Goal: Task Accomplishment & Management: Use online tool/utility

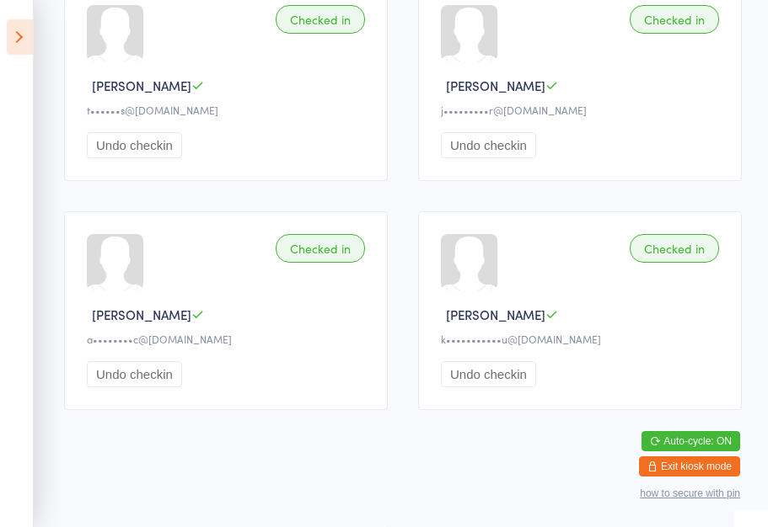
click at [15, 31] on icon at bounding box center [20, 36] width 26 height 35
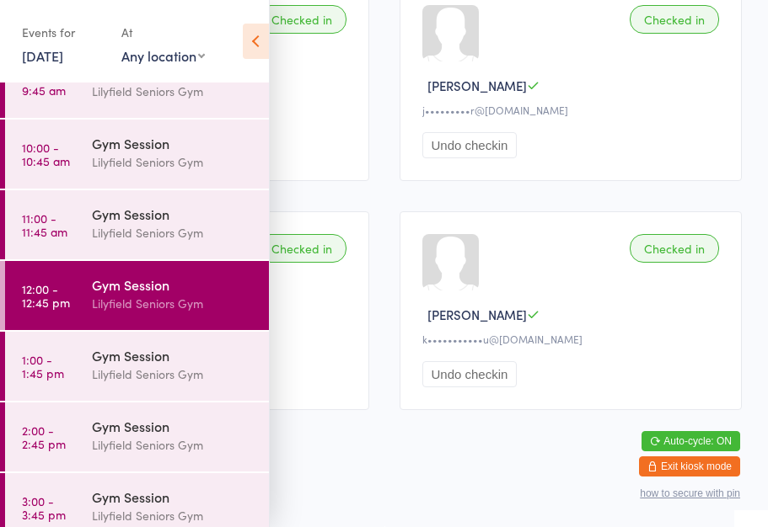
scroll to position [179, 0]
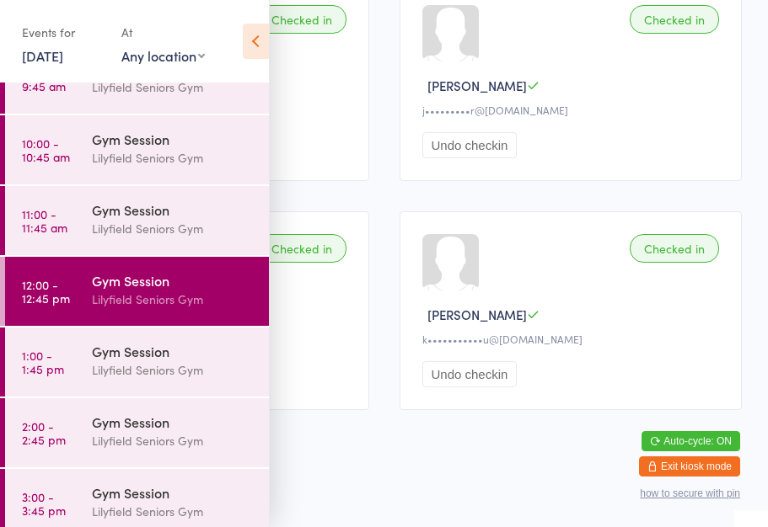
click at [38, 295] on time "12:00 - 12:45 pm" at bounding box center [46, 291] width 48 height 27
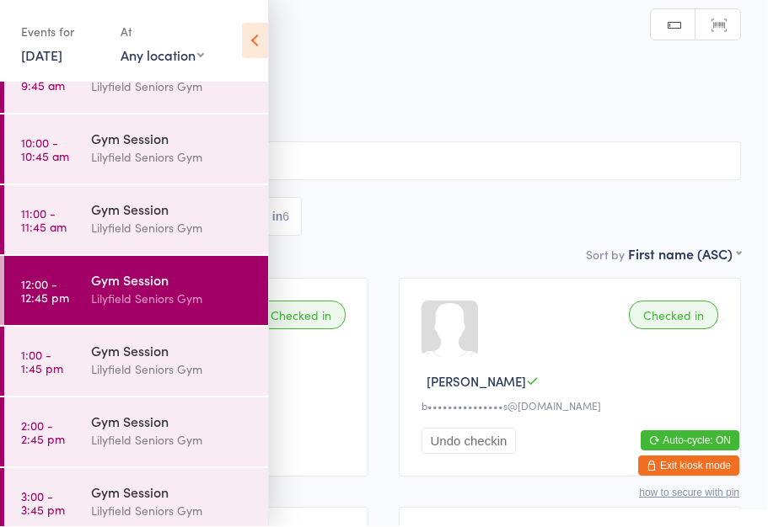
click at [254, 43] on icon at bounding box center [256, 41] width 26 height 35
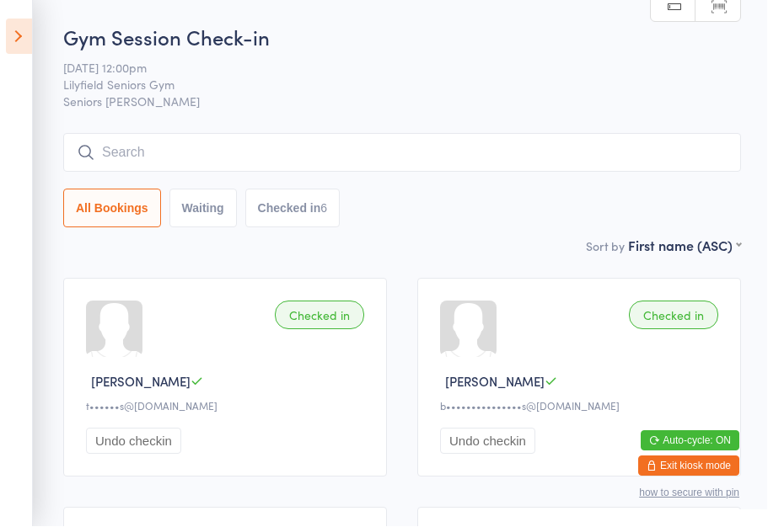
click at [18, 29] on icon at bounding box center [20, 36] width 26 height 35
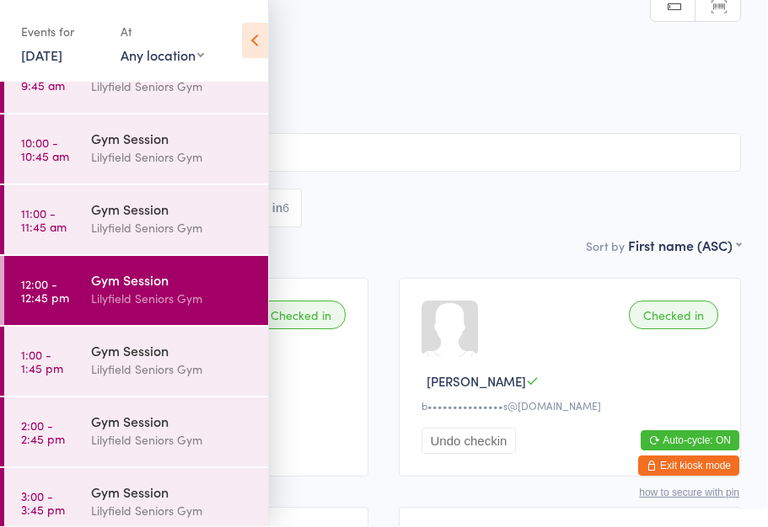
click at [100, 355] on div "Gym Session" at bounding box center [173, 351] width 163 height 19
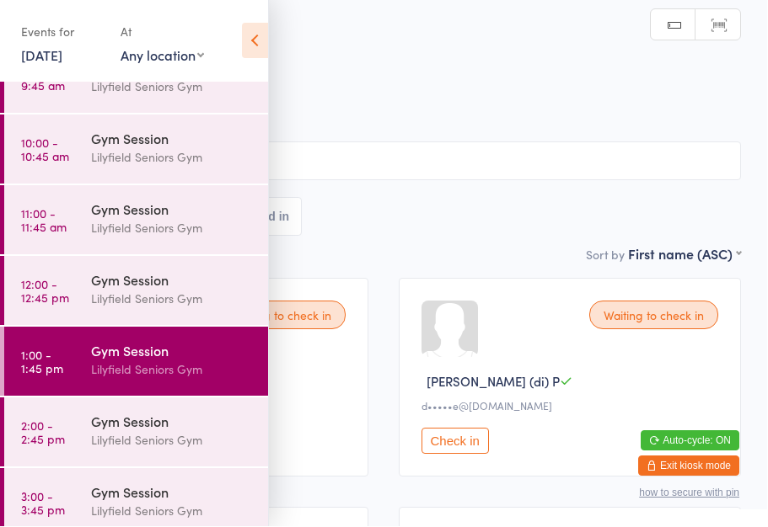
click at [256, 37] on icon at bounding box center [256, 41] width 26 height 35
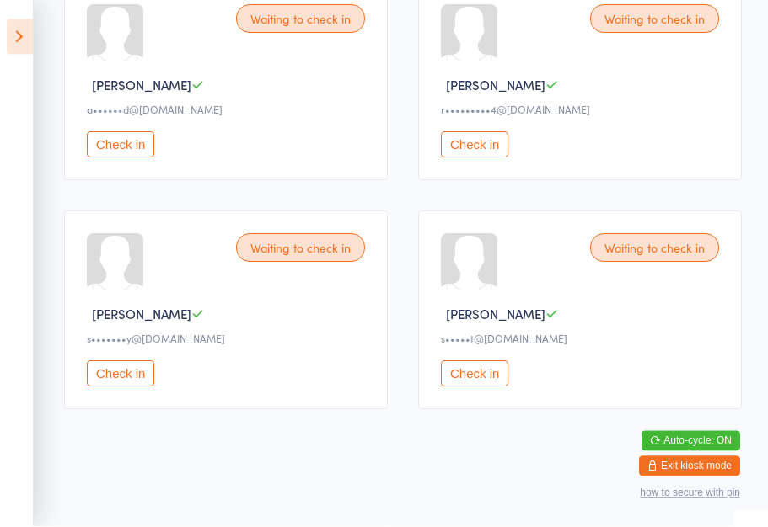
scroll to position [772, 0]
click at [474, 382] on button "Check in" at bounding box center [474, 374] width 67 height 26
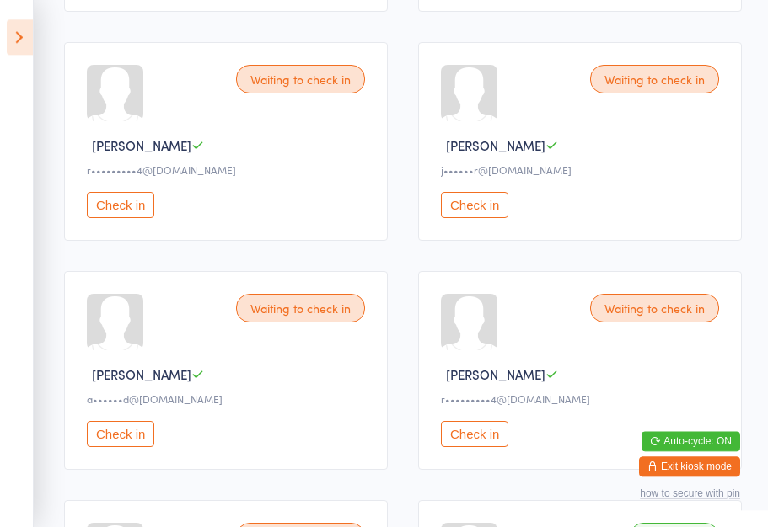
scroll to position [459, 0]
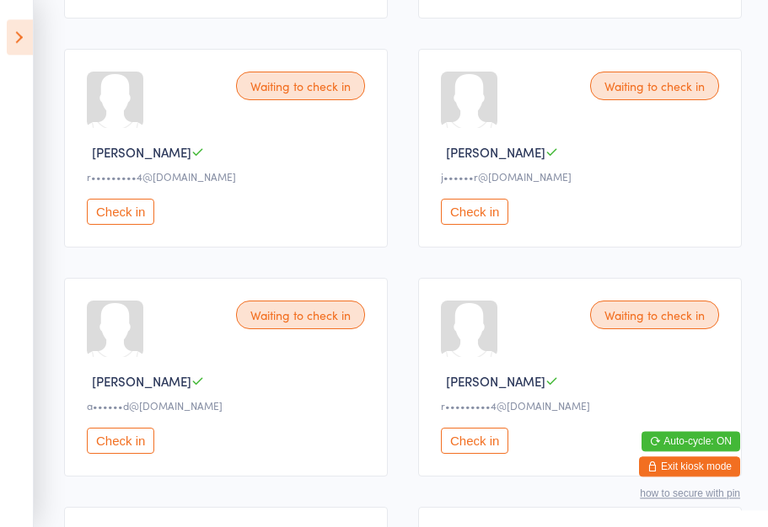
click at [481, 213] on button "Check in" at bounding box center [474, 212] width 67 height 26
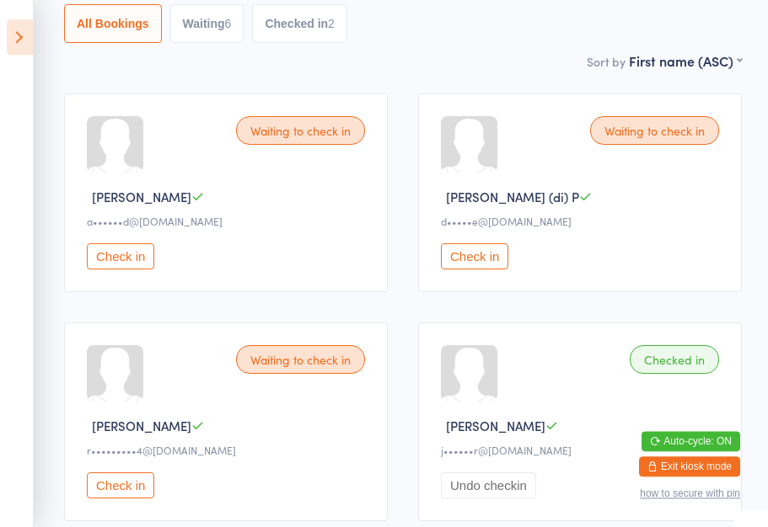
scroll to position [185, 0]
click at [477, 262] on button "Check in" at bounding box center [474, 257] width 67 height 26
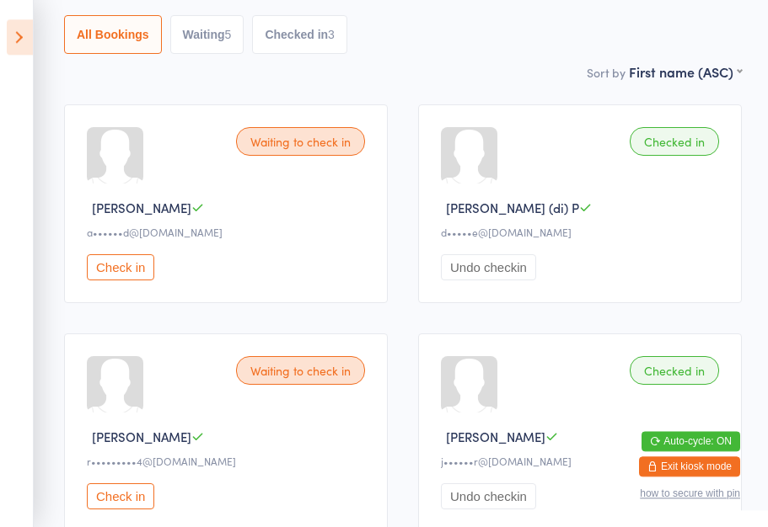
scroll to position [173, 0]
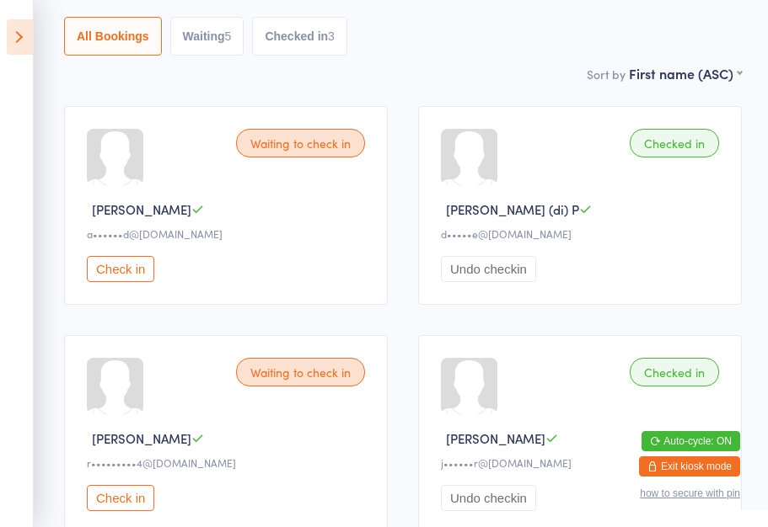
click at [123, 506] on button "Check in" at bounding box center [120, 498] width 67 height 26
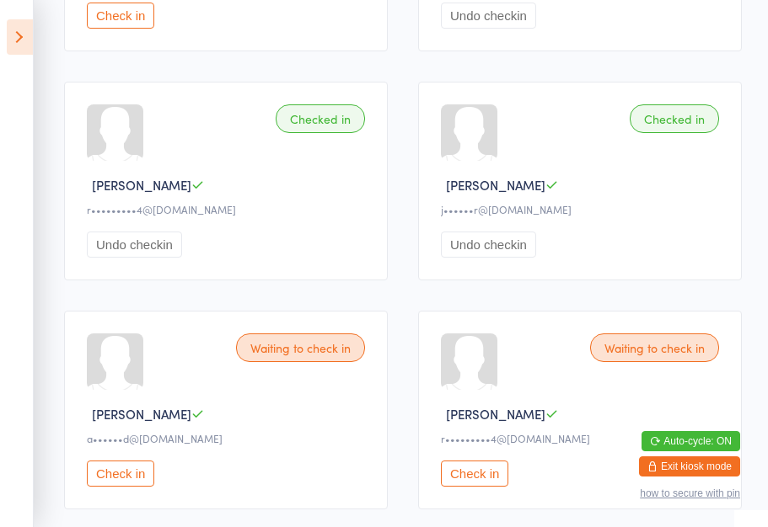
scroll to position [426, 0]
click at [487, 488] on button "Check in" at bounding box center [474, 475] width 67 height 26
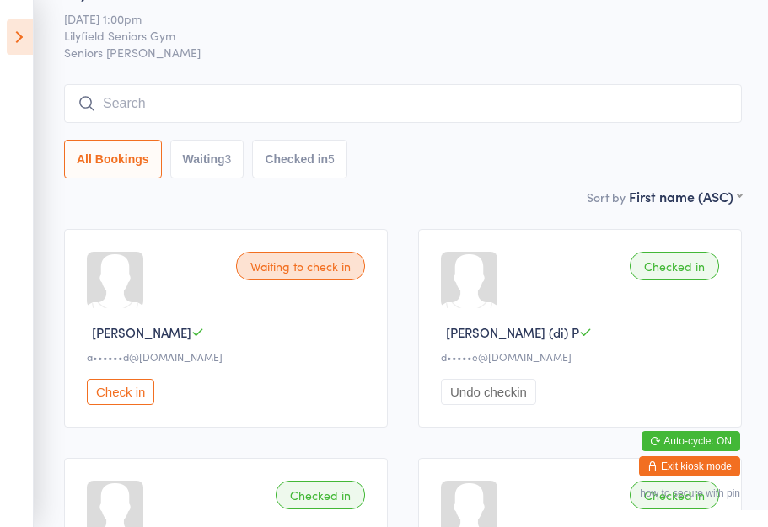
scroll to position [19, 0]
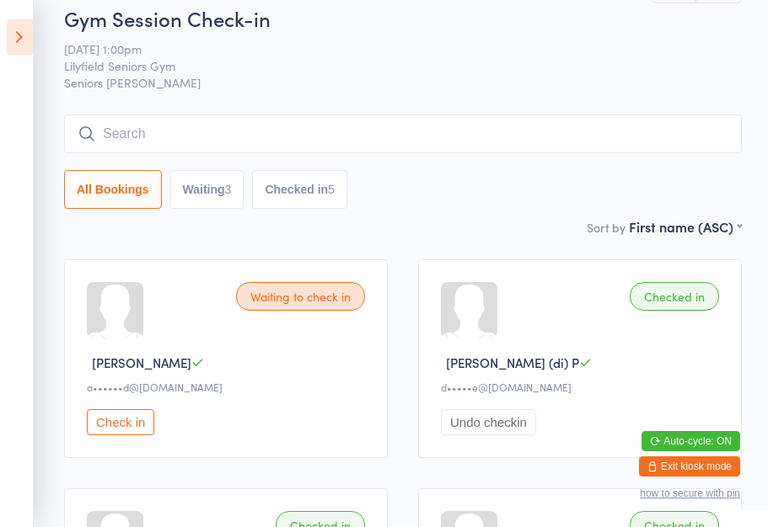
click at [217, 195] on button "Waiting 3" at bounding box center [207, 189] width 74 height 39
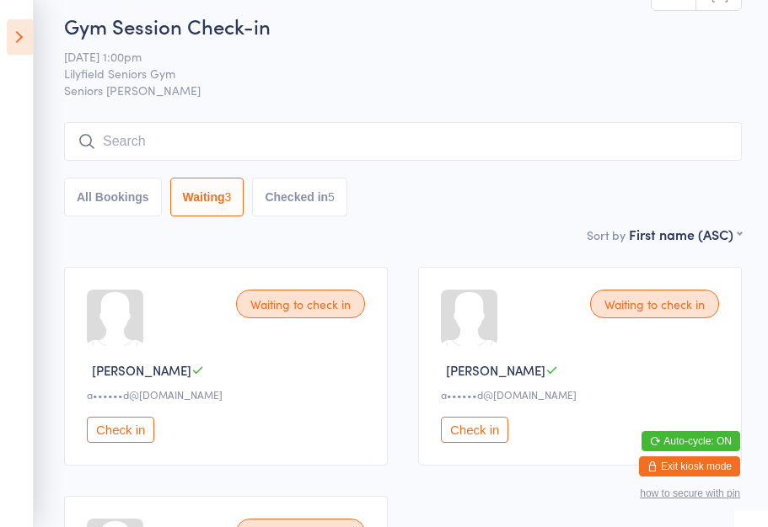
scroll to position [15, 0]
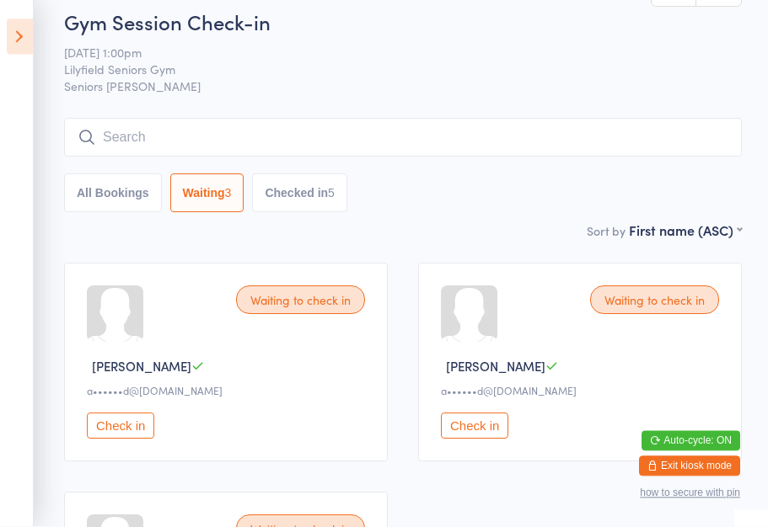
click at [24, 30] on icon at bounding box center [20, 36] width 26 height 35
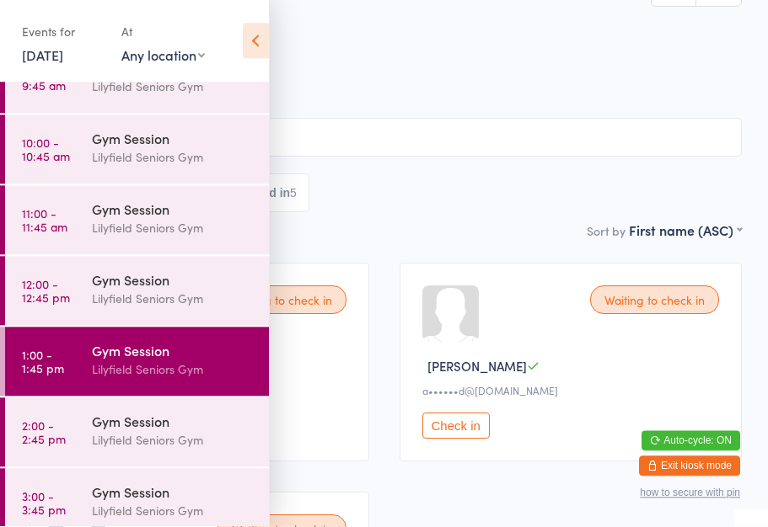
click at [246, 45] on icon at bounding box center [256, 41] width 26 height 35
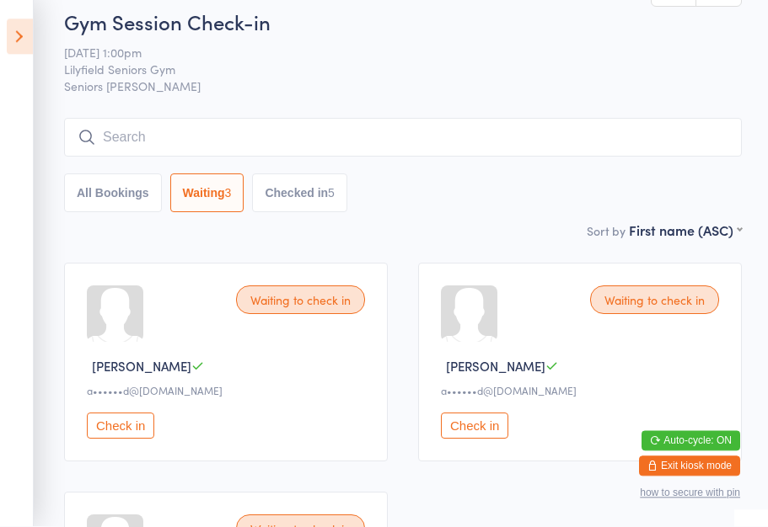
click at [18, 39] on icon at bounding box center [20, 36] width 26 height 35
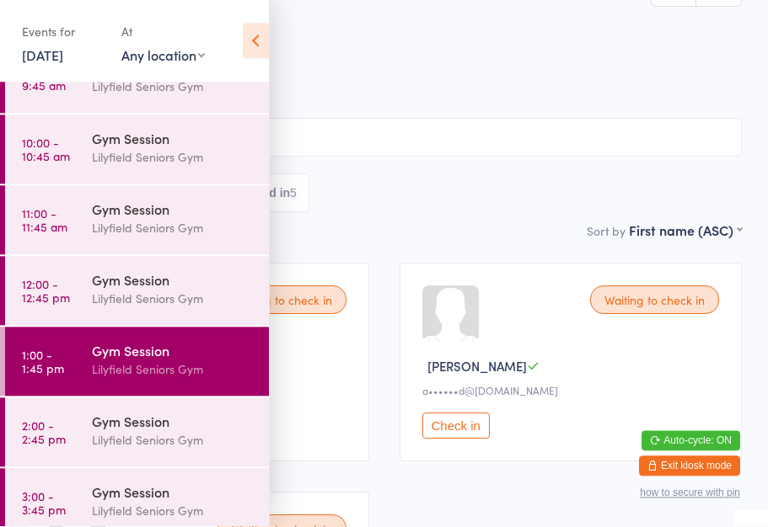
click at [143, 440] on div "Lilyfield Seniors Gym" at bounding box center [173, 440] width 163 height 19
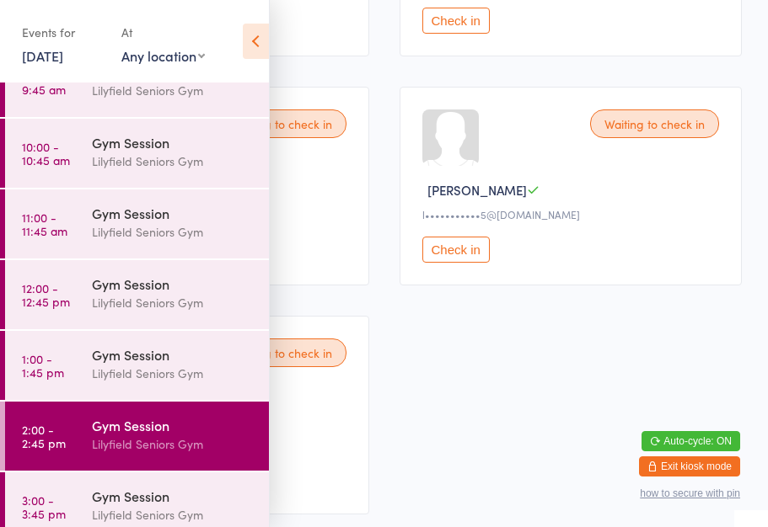
scroll to position [422, 0]
click at [255, 43] on icon at bounding box center [256, 41] width 26 height 35
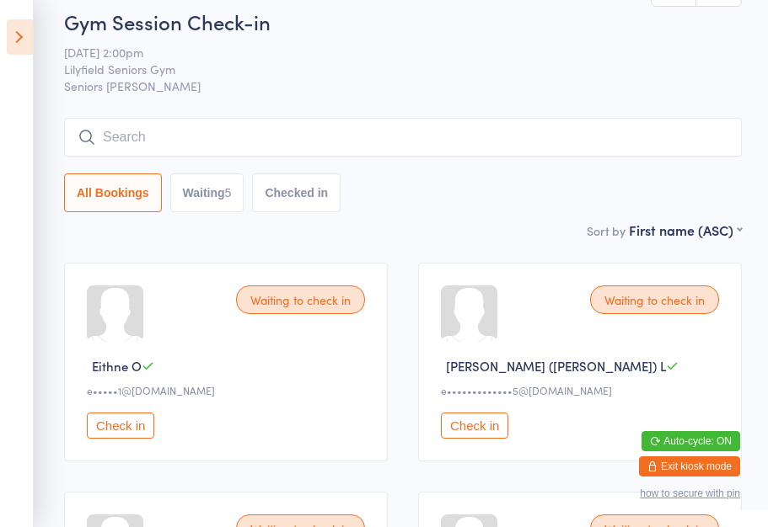
scroll to position [15, 0]
click at [19, 44] on icon at bounding box center [20, 36] width 26 height 35
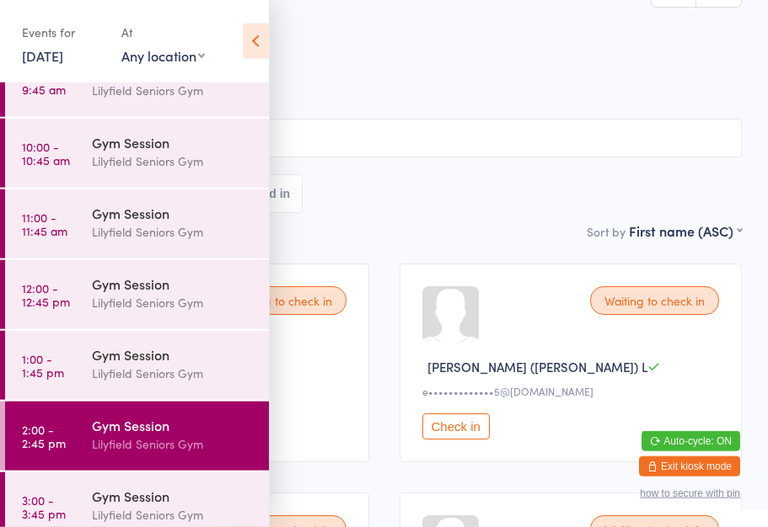
click at [78, 357] on link "1:00 - 1:45 pm Gym Session Lilyfield Seniors Gym" at bounding box center [137, 365] width 264 height 69
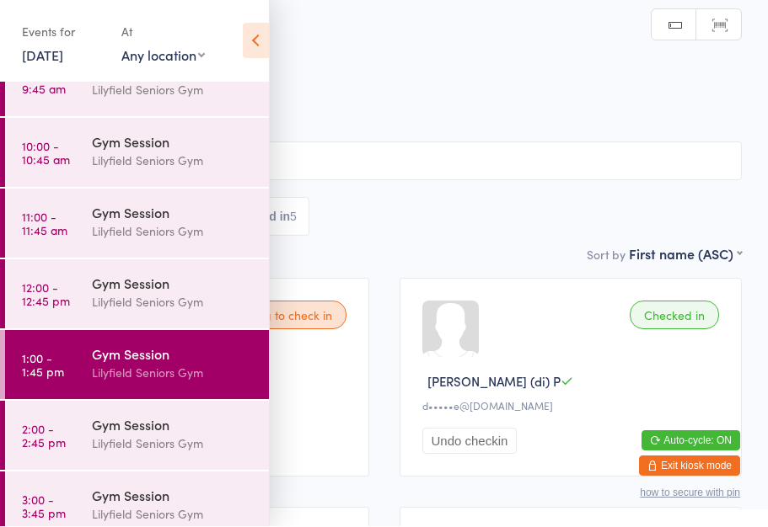
click at [251, 24] on icon at bounding box center [256, 41] width 26 height 35
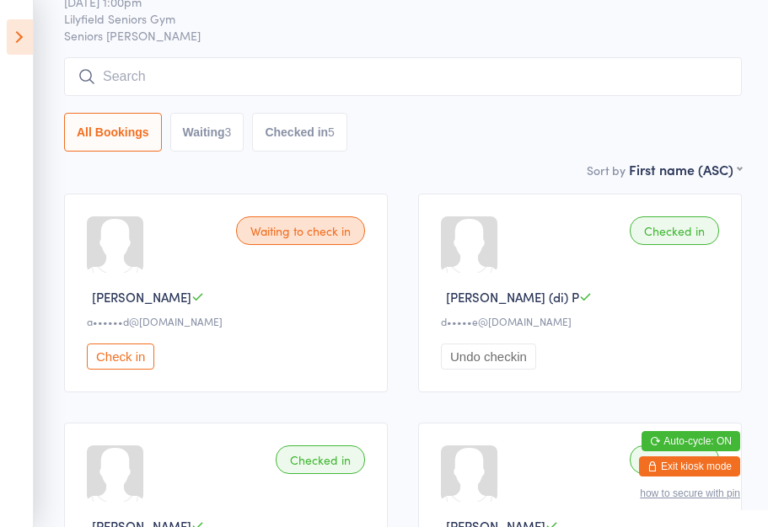
scroll to position [158, 0]
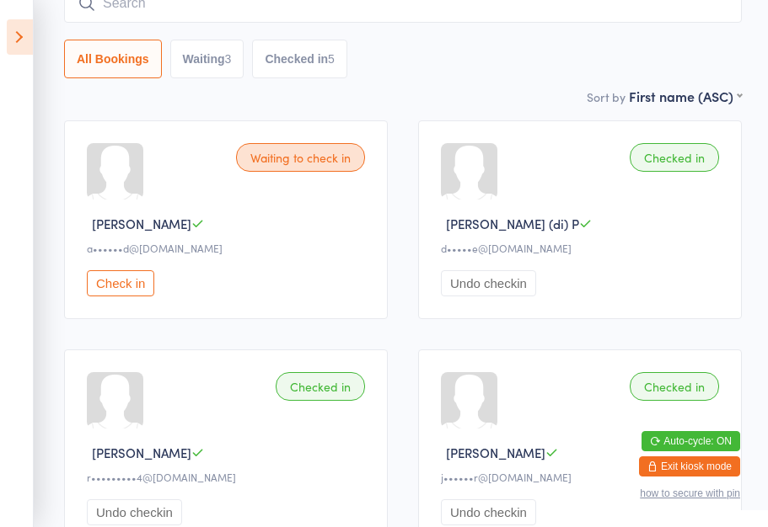
click at [89, 287] on button "Check in" at bounding box center [120, 283] width 67 height 26
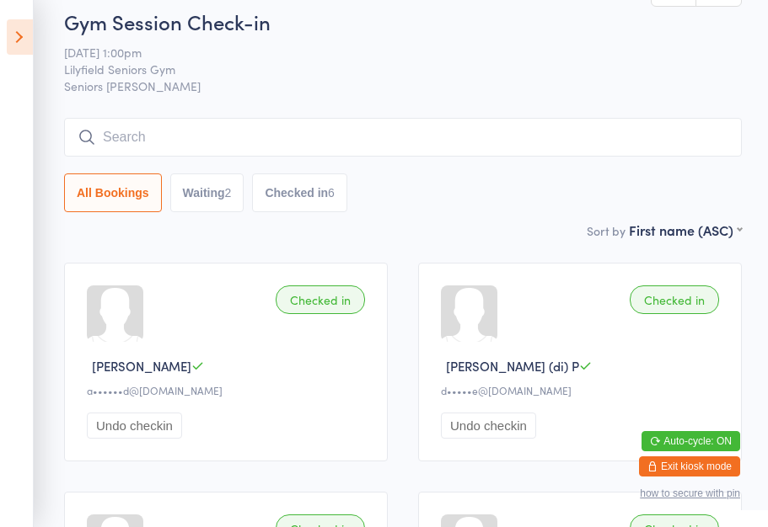
scroll to position [13, 0]
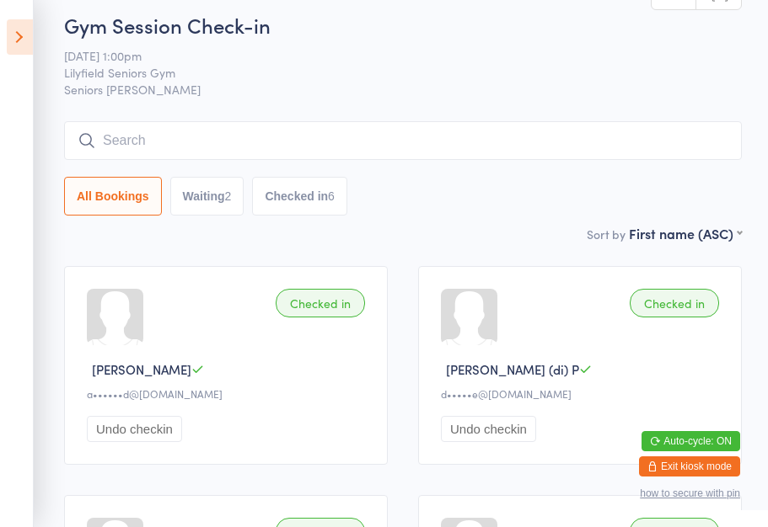
click at [113, 205] on button "All Bookings" at bounding box center [113, 196] width 98 height 39
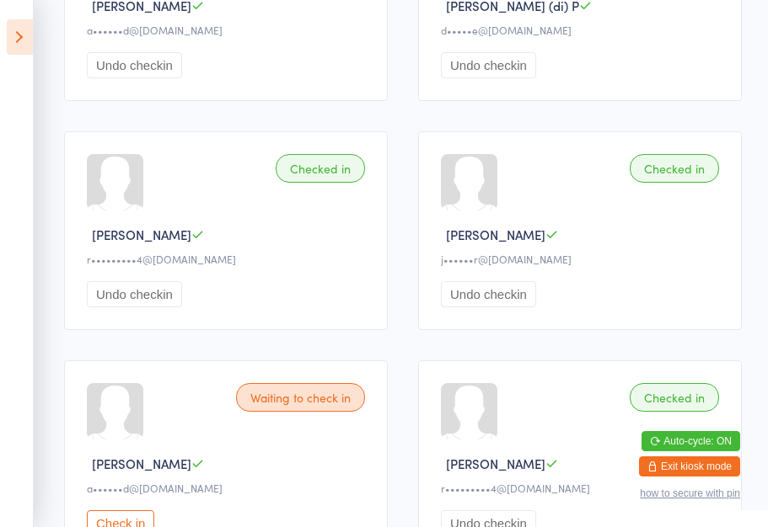
scroll to position [169, 0]
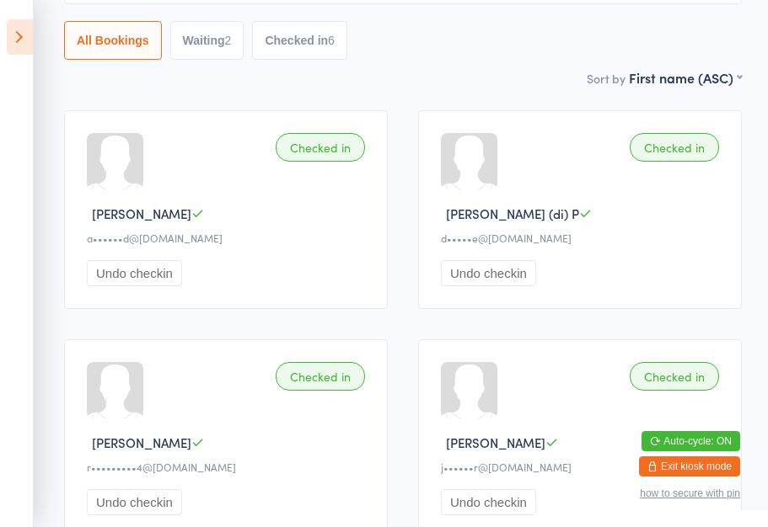
click at [18, 37] on icon at bounding box center [20, 36] width 26 height 35
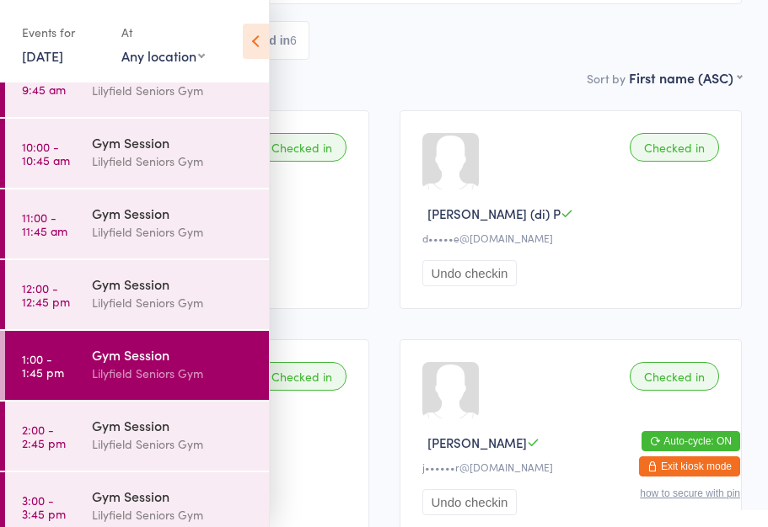
click at [118, 421] on div "Gym Session" at bounding box center [173, 425] width 163 height 19
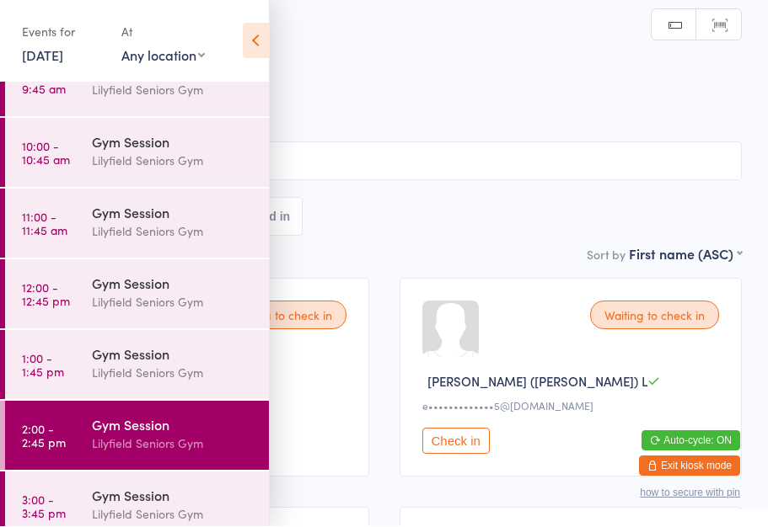
click at [267, 43] on icon at bounding box center [256, 41] width 26 height 35
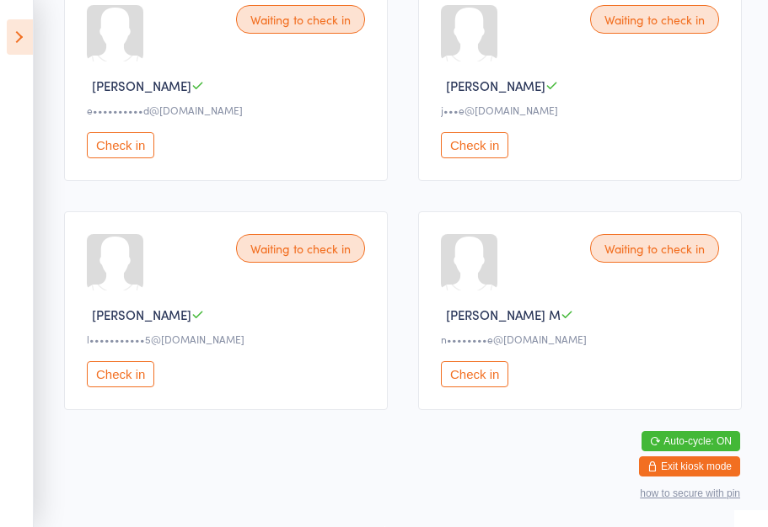
scroll to position [539, 0]
click at [125, 399] on div "Waiting to check in Lawrence G l•••••••••••5@gmail.com Check in" at bounding box center [226, 311] width 324 height 199
click at [125, 364] on button "Check in" at bounding box center [120, 374] width 67 height 26
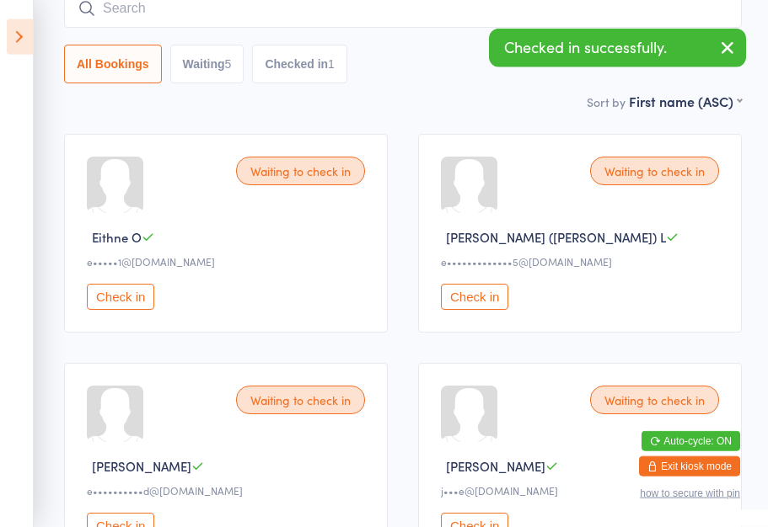
click at [462, 19] on input "search" at bounding box center [402, 8] width 677 height 39
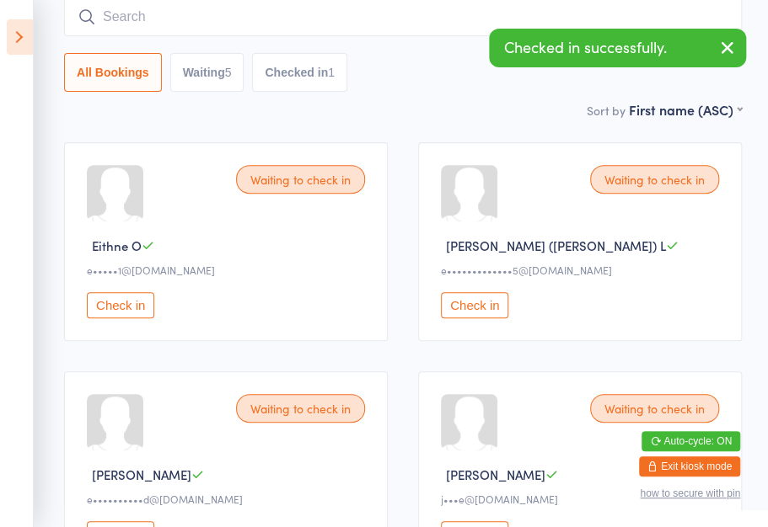
scroll to position [136, 0]
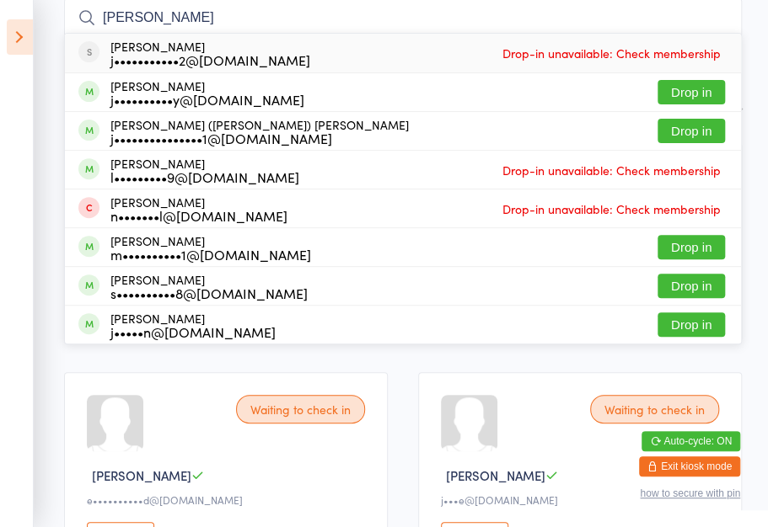
type input "Jack o"
click at [686, 137] on button "Drop in" at bounding box center [690, 131] width 67 height 24
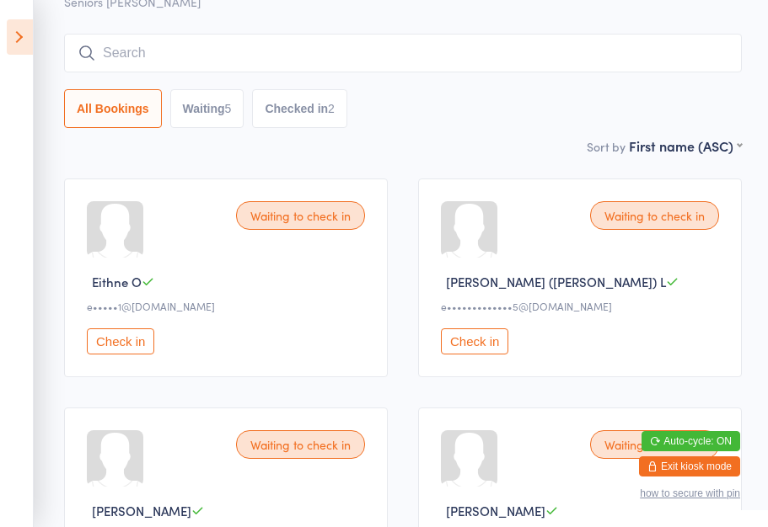
scroll to position [0, 0]
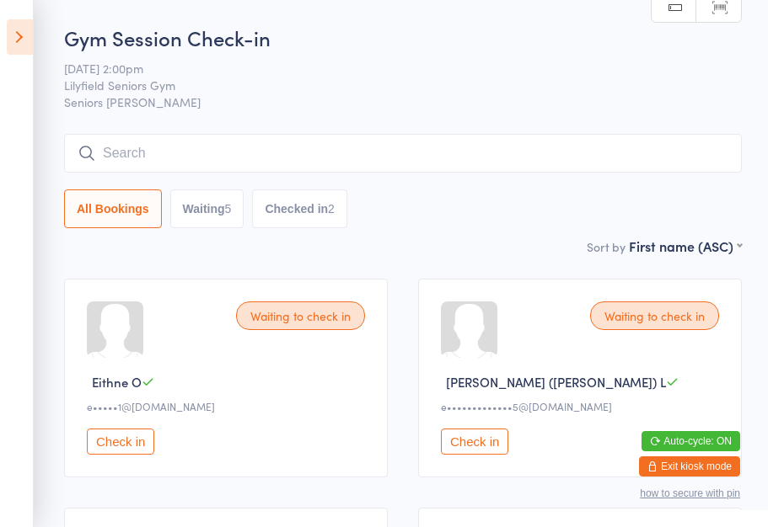
click at [217, 219] on button "Waiting 5" at bounding box center [207, 209] width 74 height 39
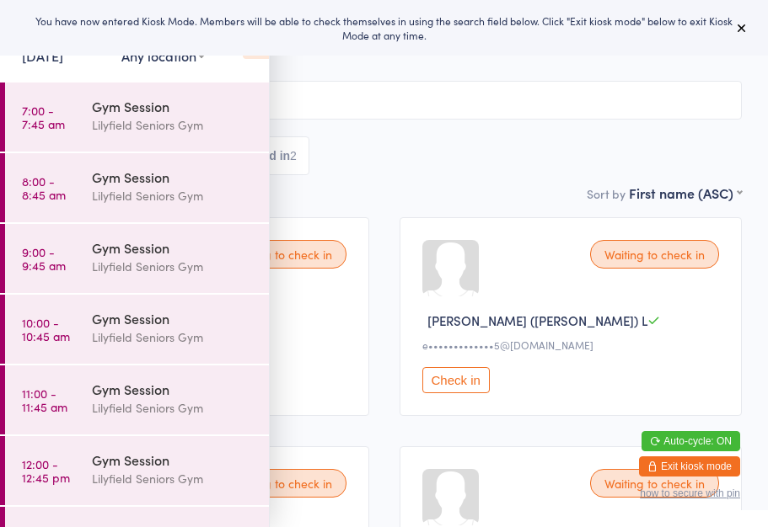
click at [265, 121] on div "Gym Session [PERSON_NAME] Seniors Gym" at bounding box center [180, 116] width 177 height 67
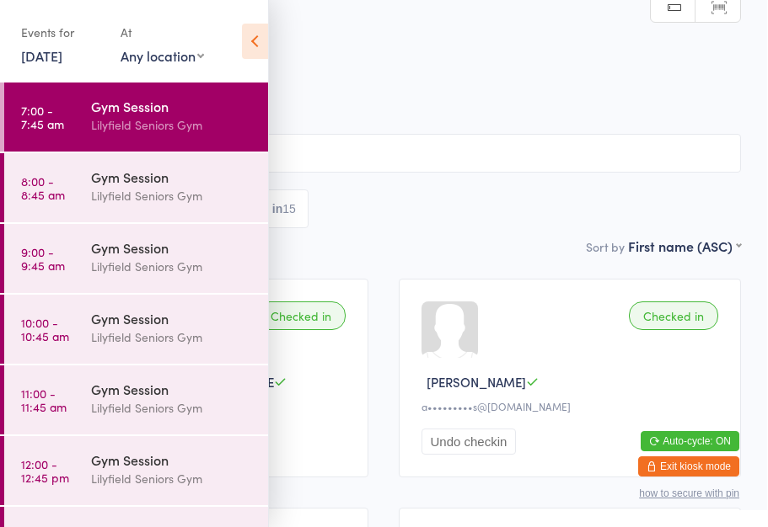
click at [206, 120] on div "Lilyfield Seniors Gym" at bounding box center [173, 124] width 163 height 19
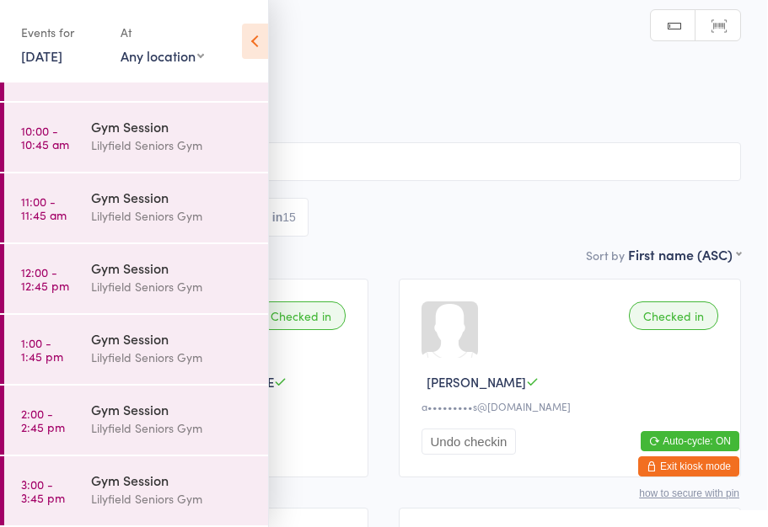
scroll to position [192, 0]
click at [195, 409] on div "Gym Session" at bounding box center [173, 409] width 163 height 19
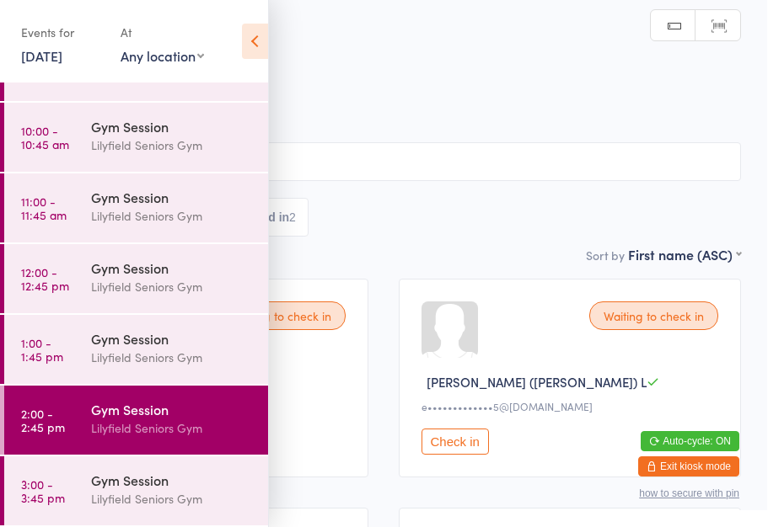
click at [264, 28] on icon at bounding box center [256, 41] width 26 height 35
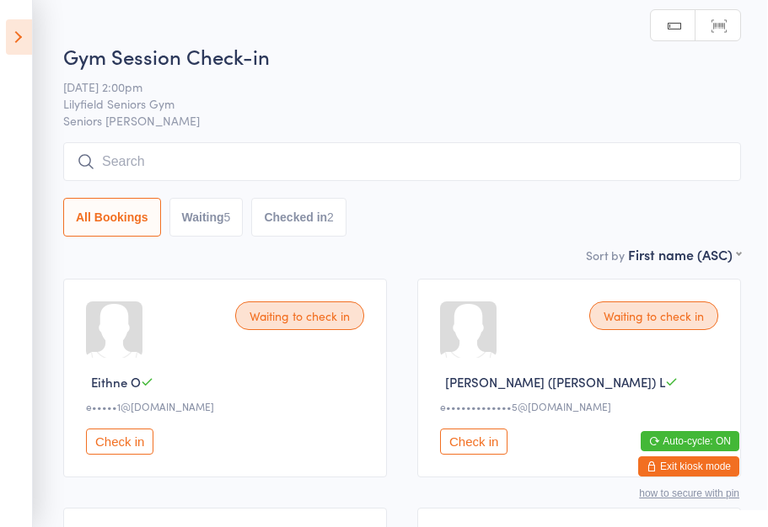
click at [237, 220] on button "Waiting 5" at bounding box center [207, 217] width 74 height 39
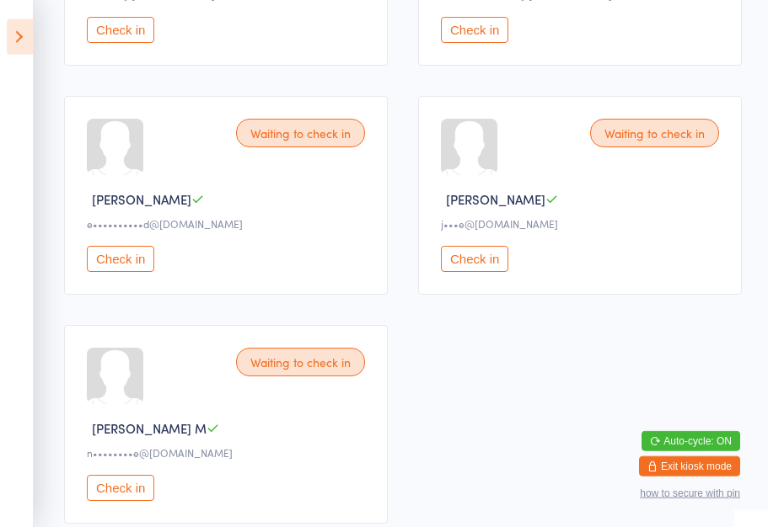
scroll to position [413, 0]
click at [493, 270] on button "Check in" at bounding box center [474, 258] width 67 height 26
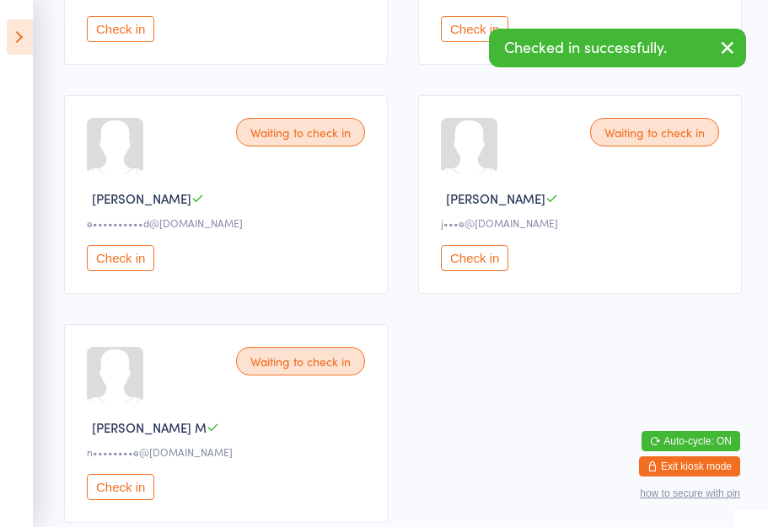
scroll to position [305, 0]
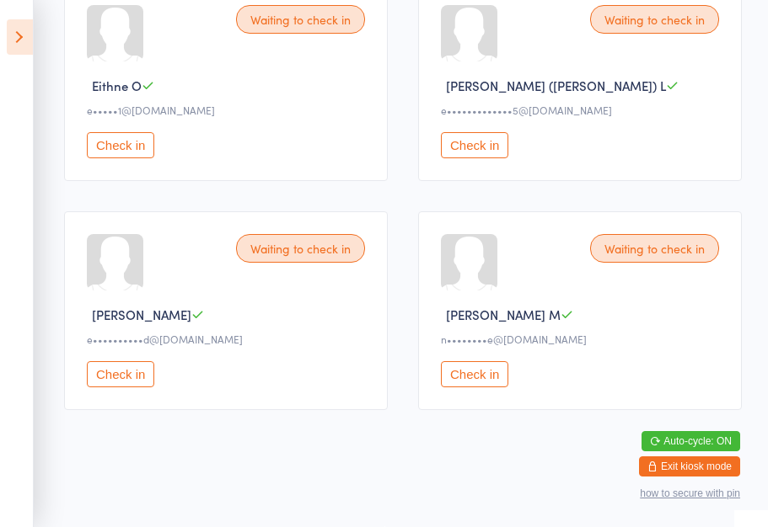
click at [481, 149] on button "Check in" at bounding box center [474, 145] width 67 height 26
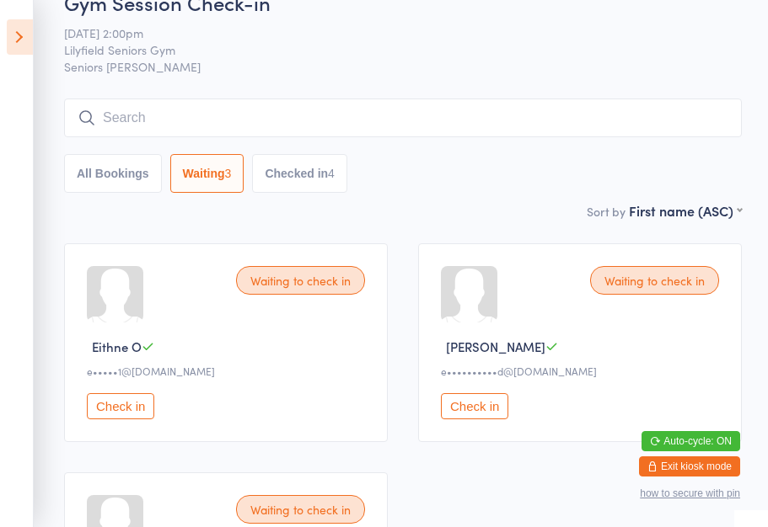
scroll to position [35, 0]
click at [484, 411] on button "Check in" at bounding box center [474, 407] width 67 height 26
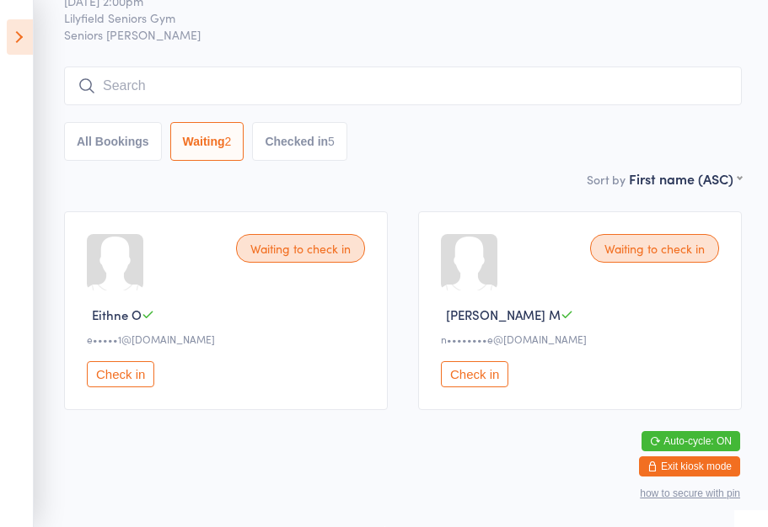
scroll to position [0, 0]
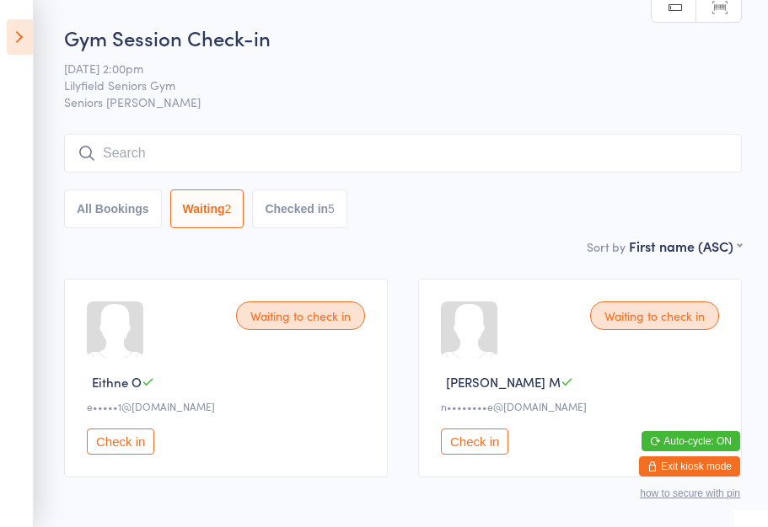
click at [474, 449] on button "Check in" at bounding box center [474, 442] width 67 height 26
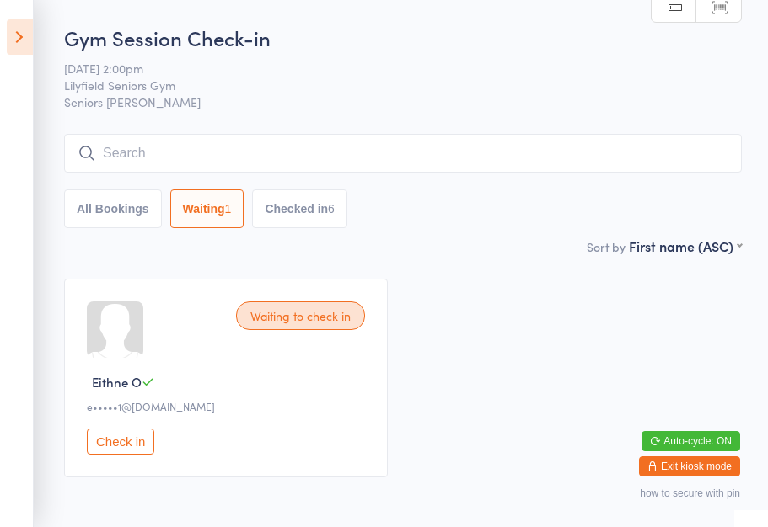
click at [322, 217] on button "Checked in 6" at bounding box center [299, 209] width 95 height 39
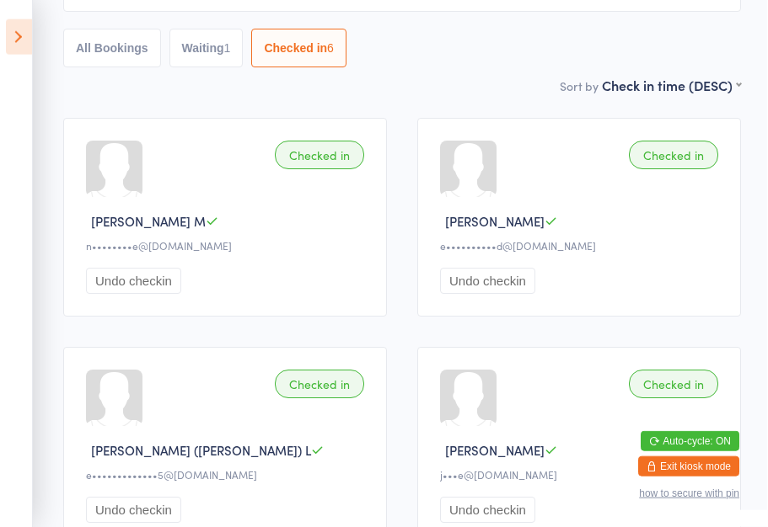
click at [98, 59] on button "All Bookings" at bounding box center [113, 48] width 98 height 39
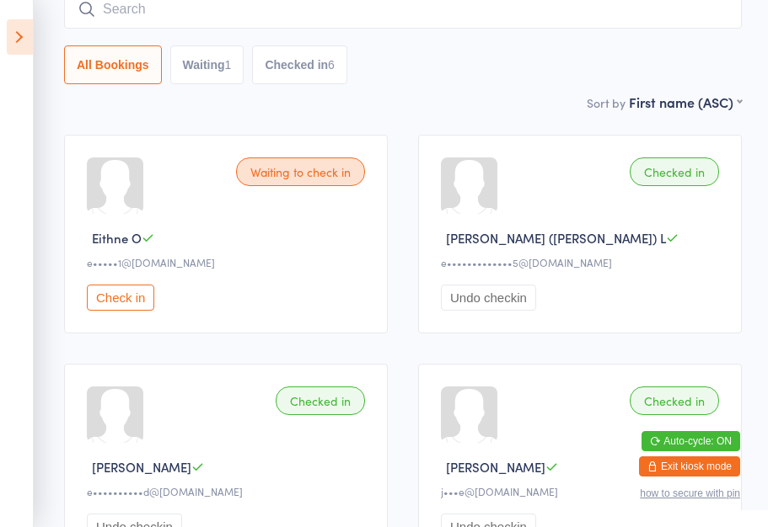
scroll to position [133, 0]
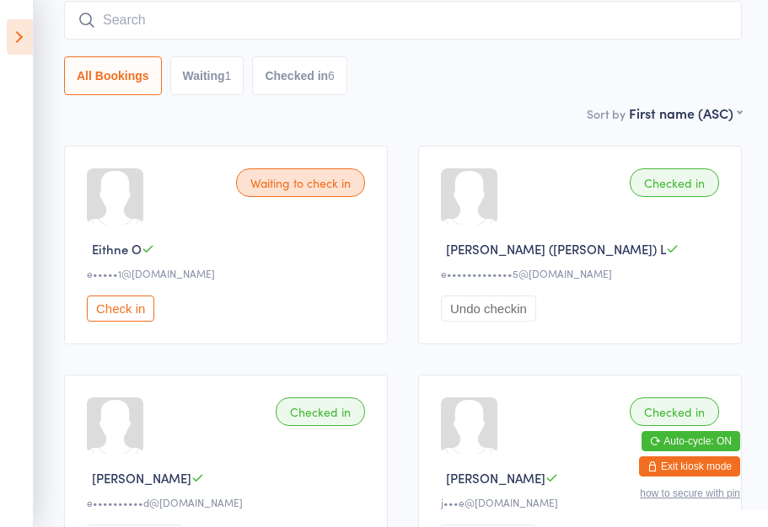
click at [128, 319] on button "Check in" at bounding box center [120, 309] width 67 height 26
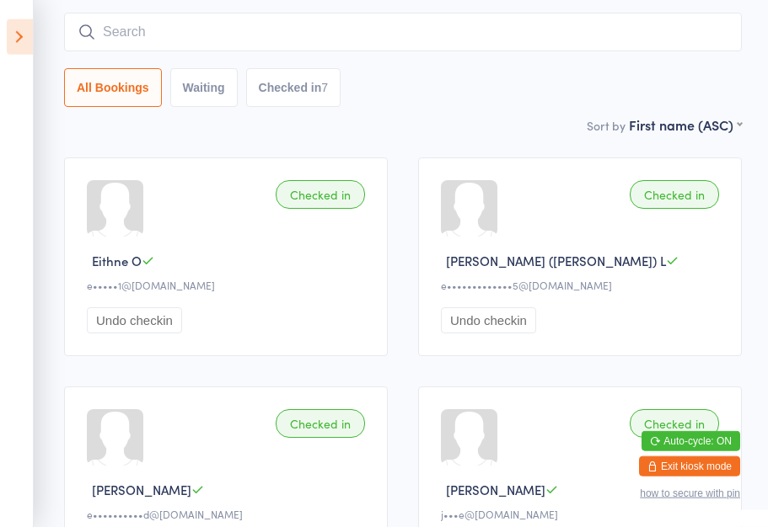
scroll to position [109, 0]
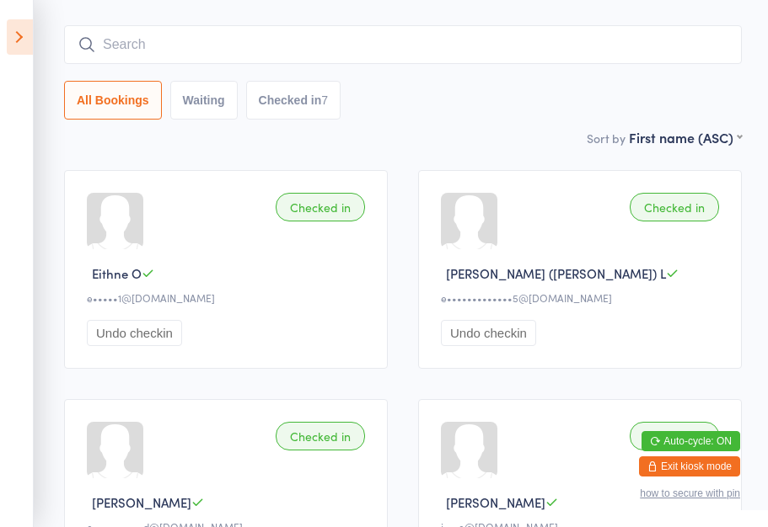
click at [14, 34] on icon at bounding box center [20, 36] width 26 height 35
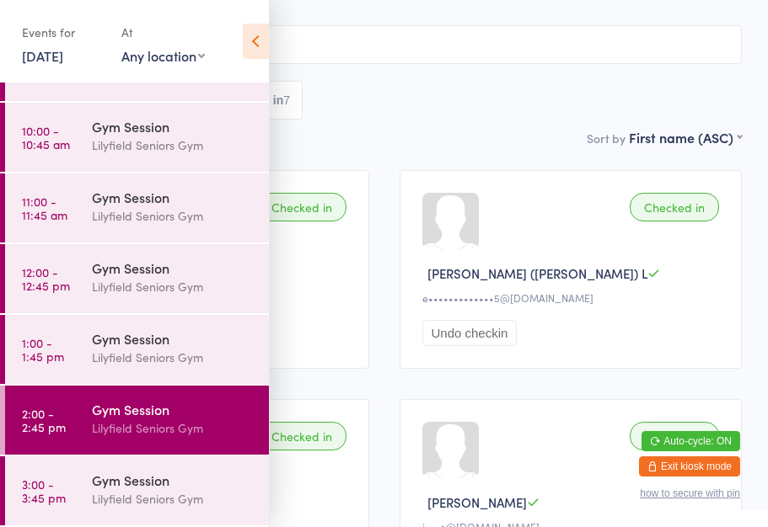
click at [166, 485] on div "Gym Session" at bounding box center [173, 480] width 163 height 19
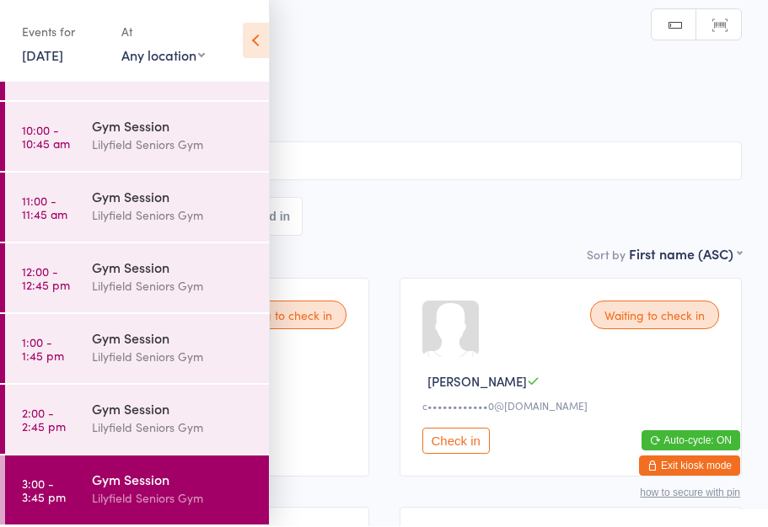
click at [252, 35] on icon at bounding box center [256, 41] width 26 height 35
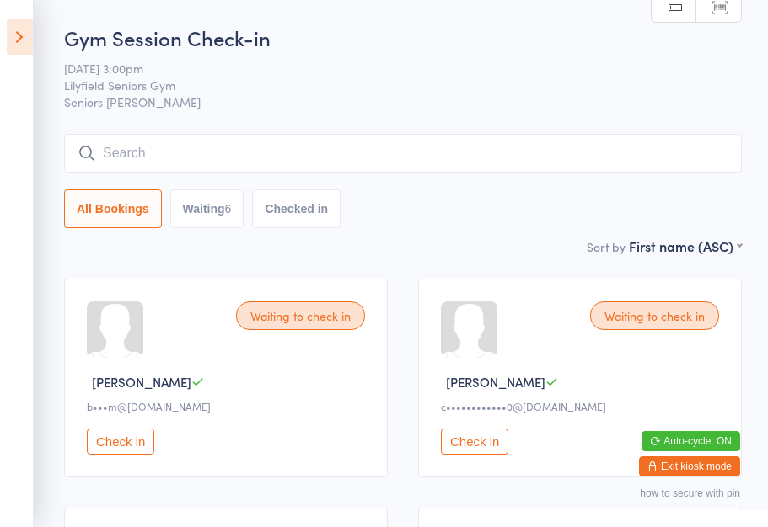
click at [206, 208] on button "Waiting 6" at bounding box center [207, 209] width 74 height 39
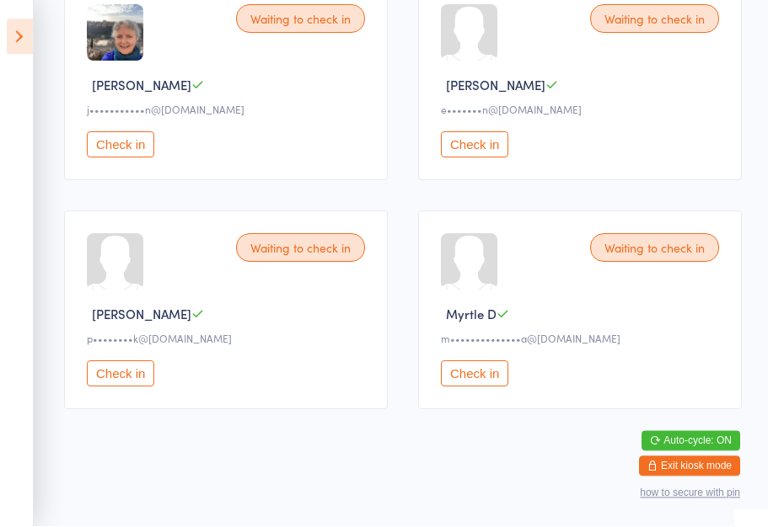
scroll to position [538, 0]
click at [478, 371] on button "Check in" at bounding box center [474, 374] width 67 height 26
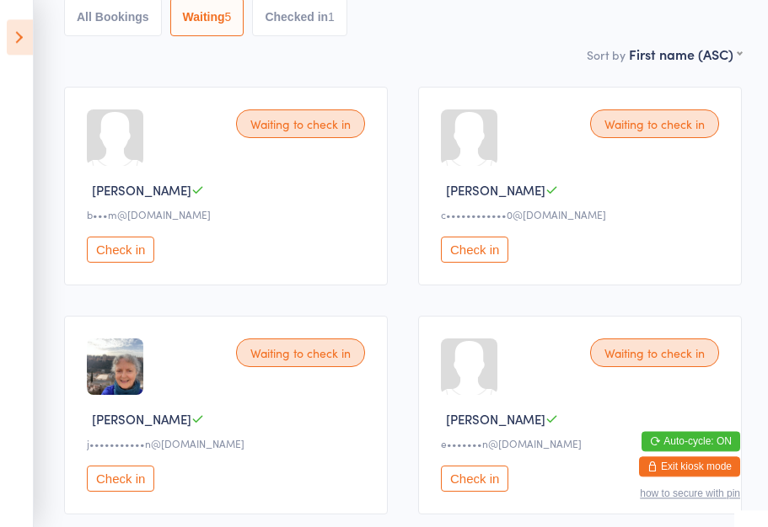
scroll to position [192, 0]
click at [479, 257] on button "Check in" at bounding box center [474, 250] width 67 height 26
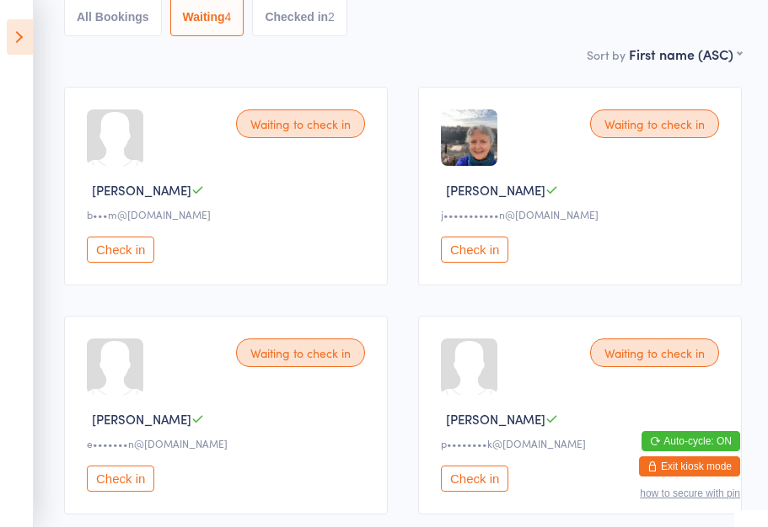
click at [652, 359] on div "Waiting to check in" at bounding box center [654, 353] width 129 height 29
click at [654, 367] on div "Waiting to check in" at bounding box center [654, 353] width 129 height 29
click at [482, 492] on button "Check in" at bounding box center [474, 479] width 67 height 26
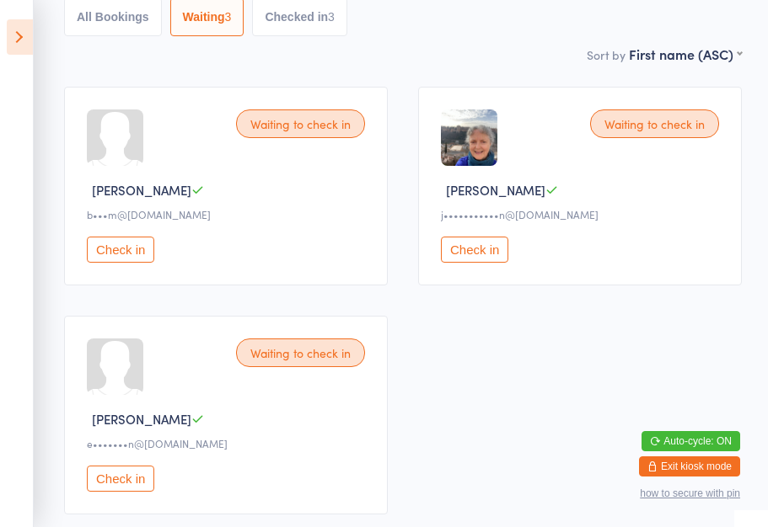
click at [123, 255] on button "Check in" at bounding box center [120, 250] width 67 height 26
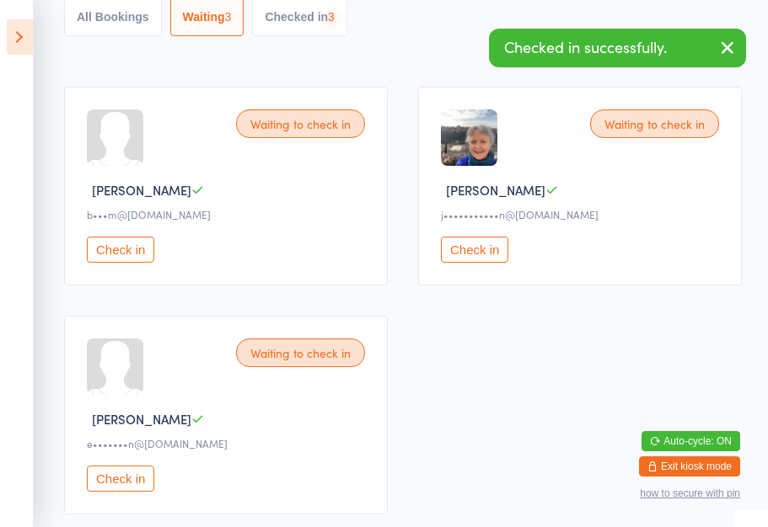
scroll to position [88, 0]
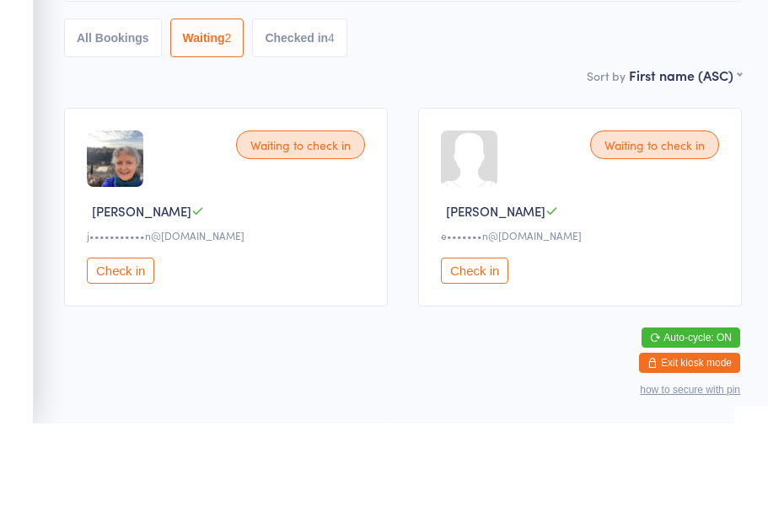
click at [125, 361] on button "Check in" at bounding box center [120, 374] width 67 height 26
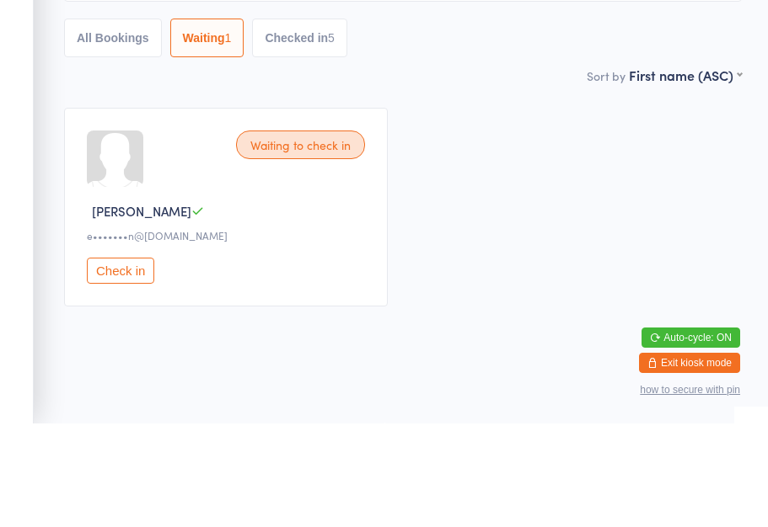
click at [131, 361] on button "Check in" at bounding box center [120, 374] width 67 height 26
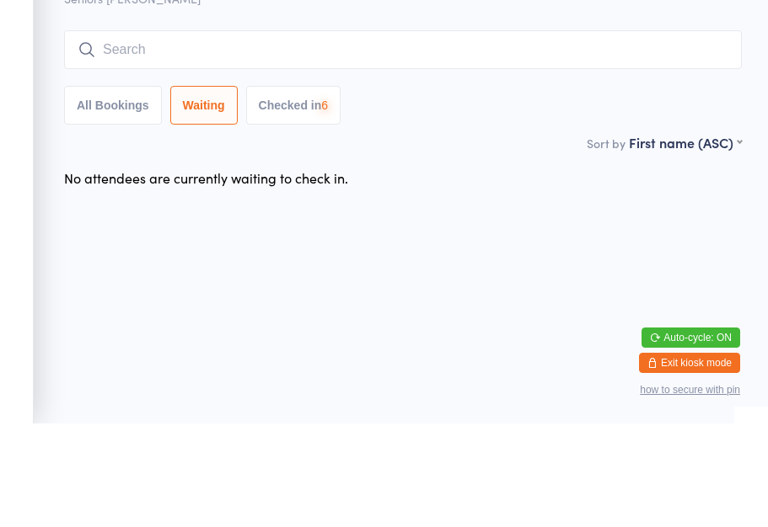
scroll to position [1, 0]
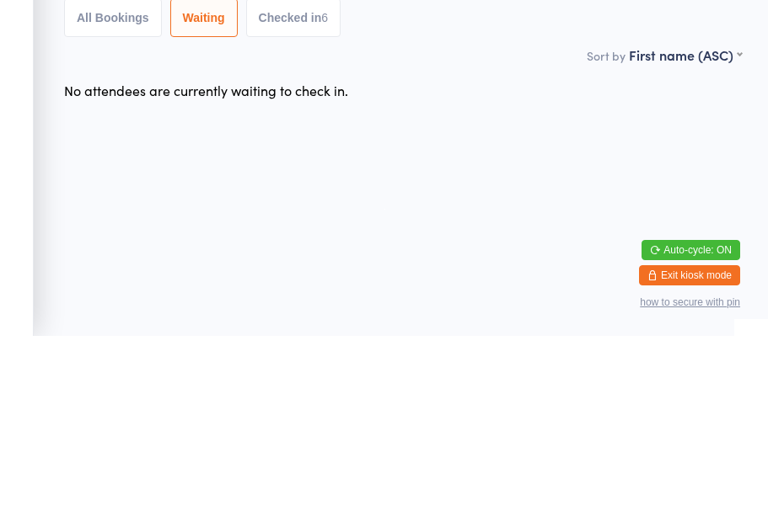
click at [112, 190] on button "All Bookings" at bounding box center [113, 209] width 98 height 39
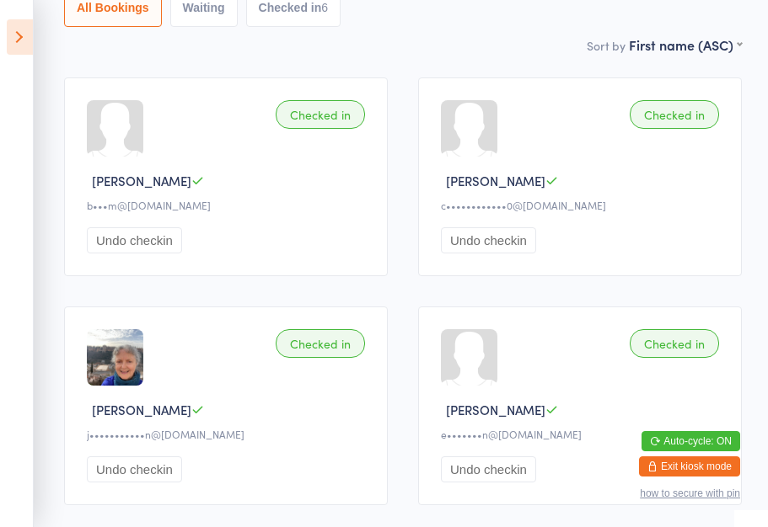
scroll to position [0, 0]
